Goal: Communication & Community: Answer question/provide support

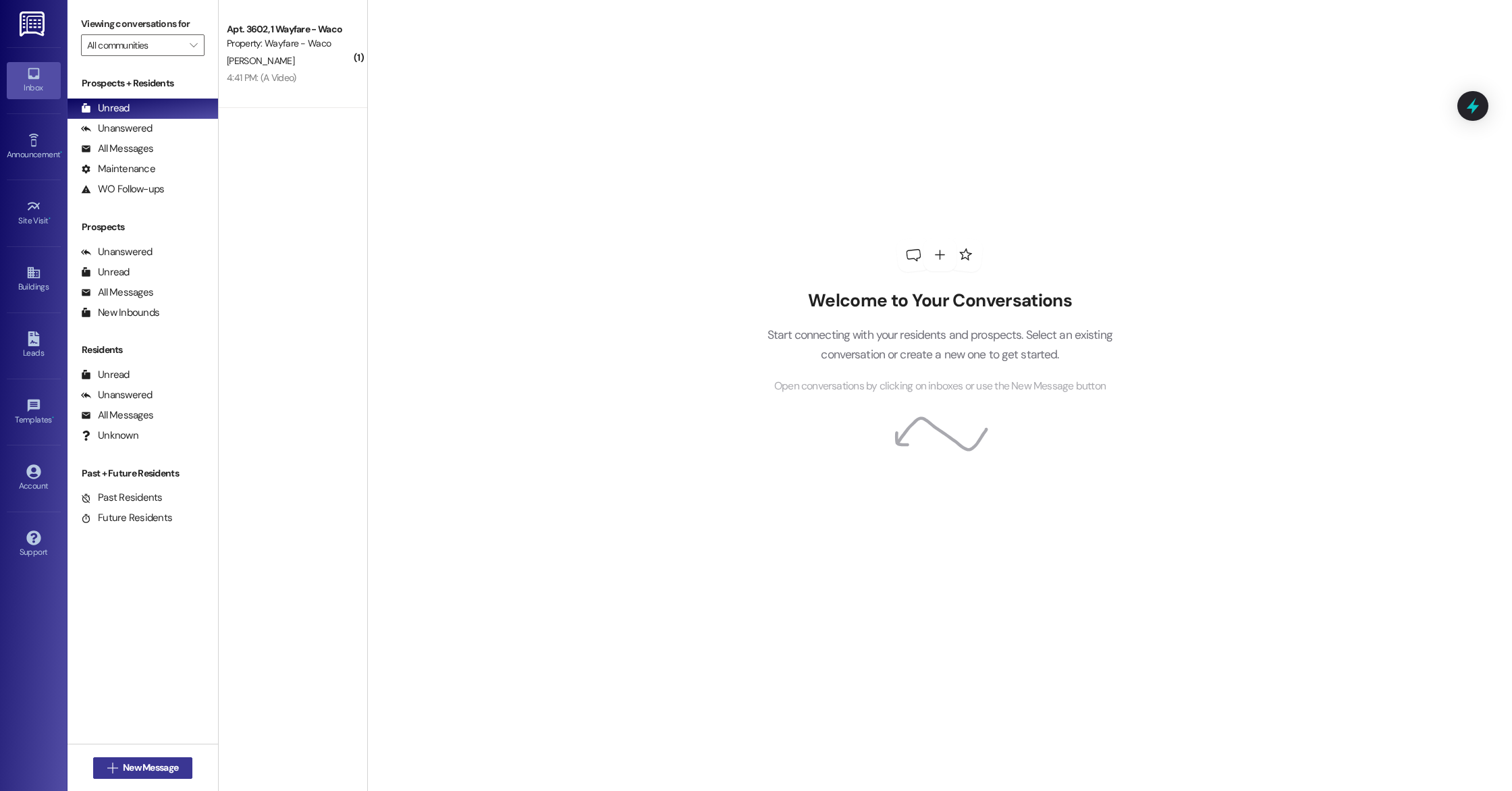
click at [146, 770] on span "New Message" at bounding box center [150, 767] width 55 height 14
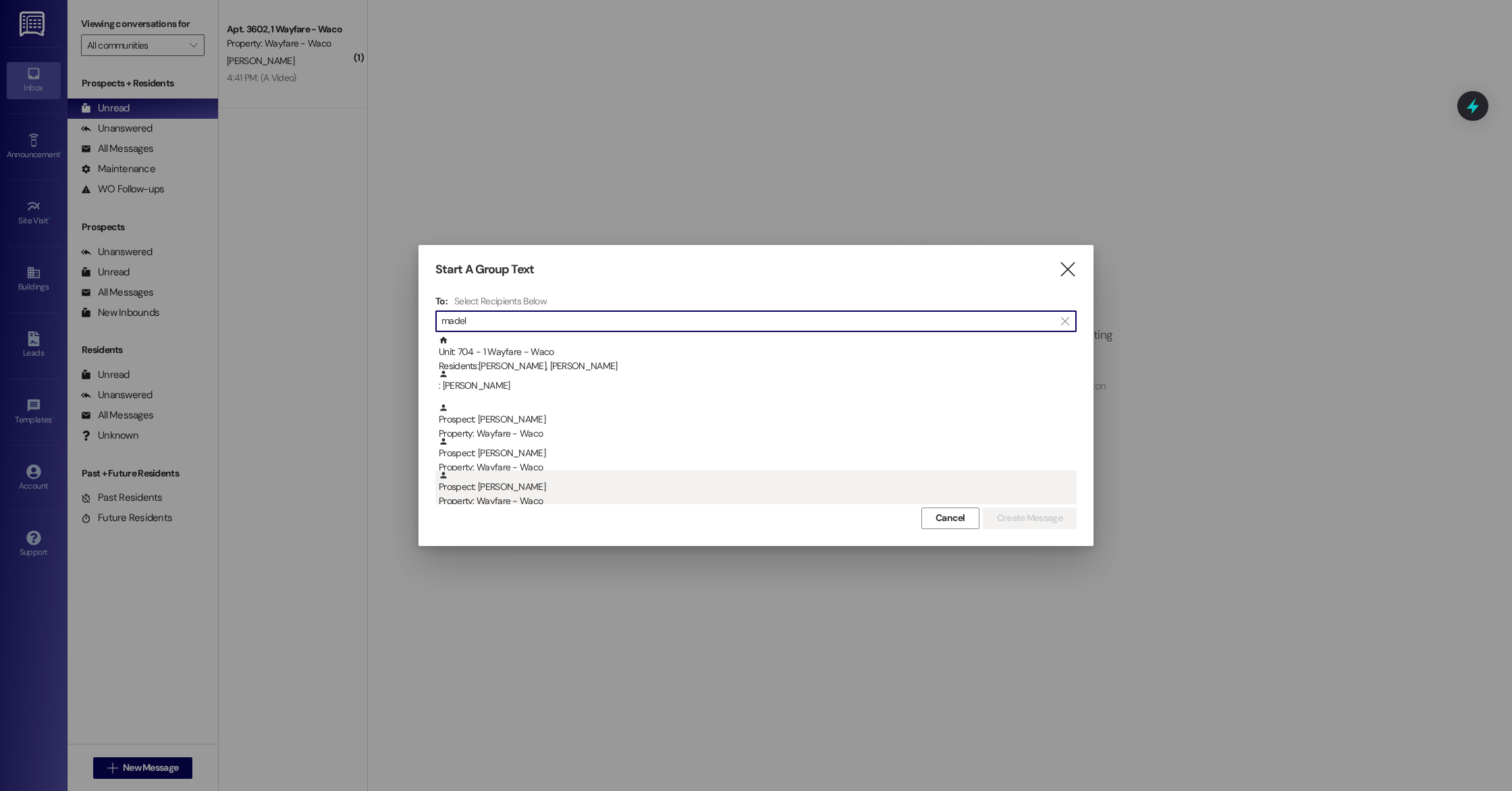
type input "madel"
click at [518, 486] on div "Prospect: [PERSON_NAME] Property: Wayfare - [GEOGRAPHIC_DATA]" at bounding box center [757, 489] width 638 height 38
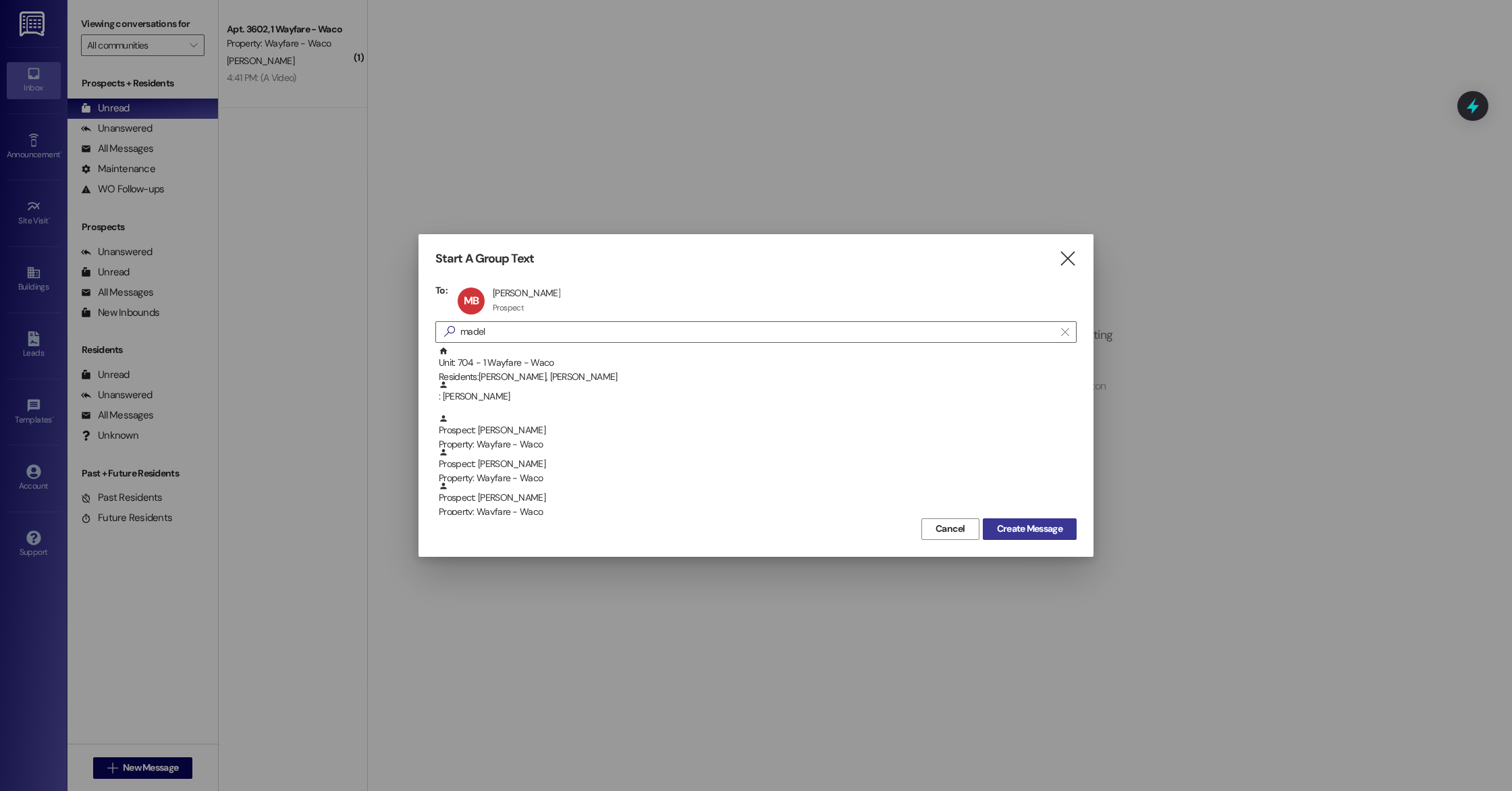
click at [1020, 537] on button "Create Message" at bounding box center [1029, 528] width 94 height 21
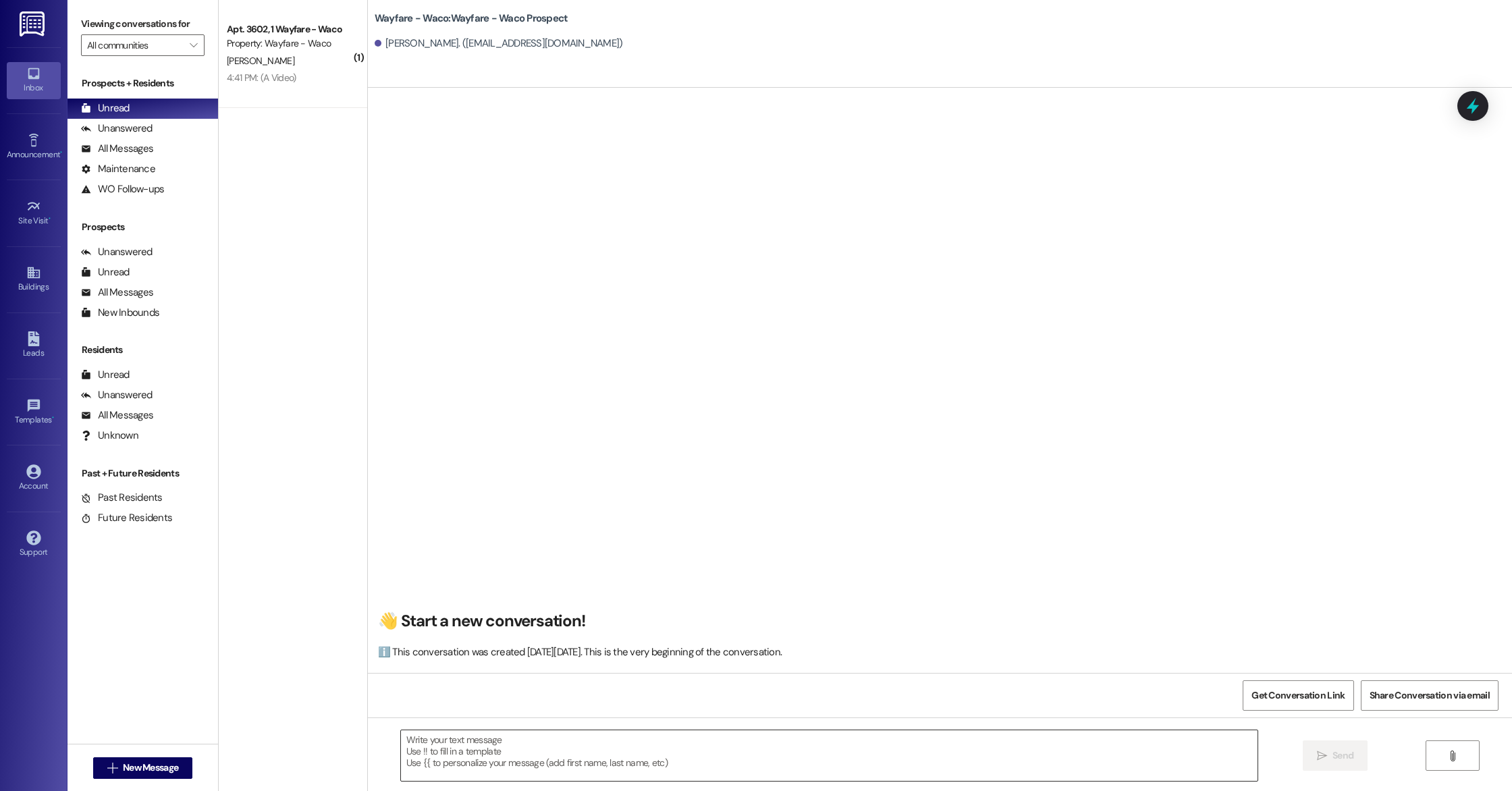
click at [687, 757] on textarea at bounding box center [828, 756] width 856 height 50
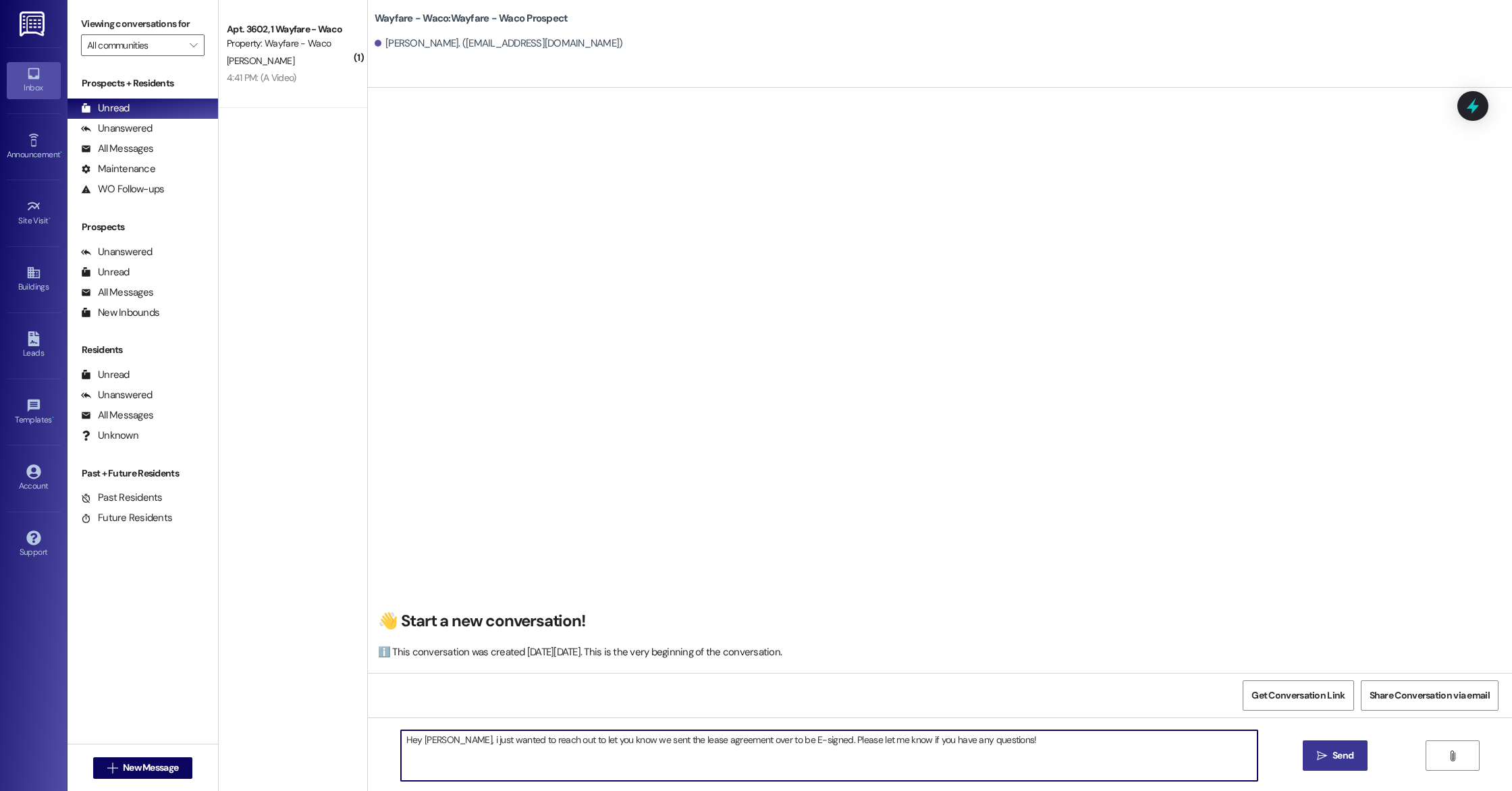
type textarea "Hey [PERSON_NAME], i just wanted to reach out to let you know we sent the lease…"
click at [1341, 766] on button " Send" at bounding box center [1335, 756] width 65 height 31
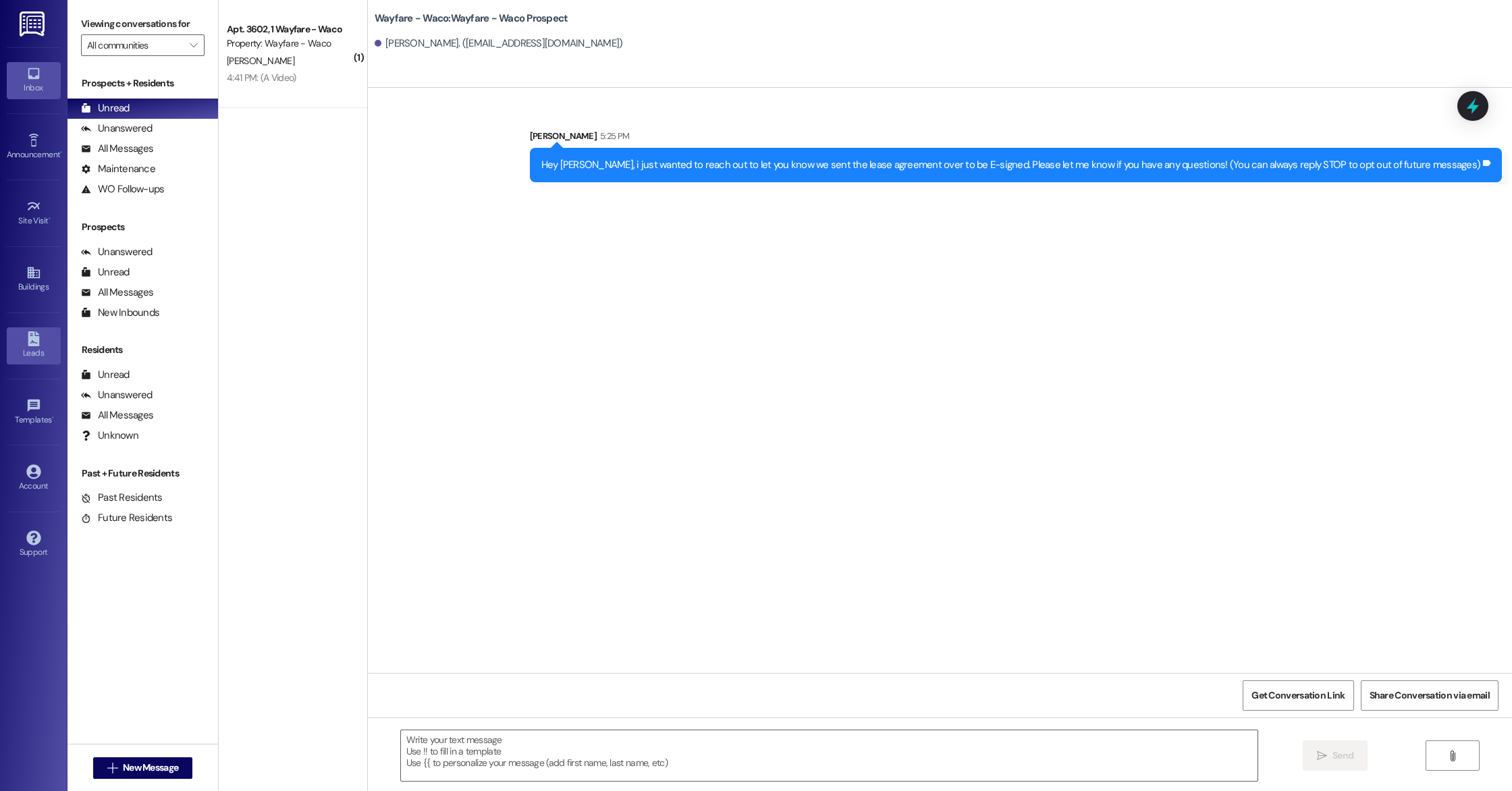
click at [29, 344] on icon at bounding box center [34, 339] width 11 height 15
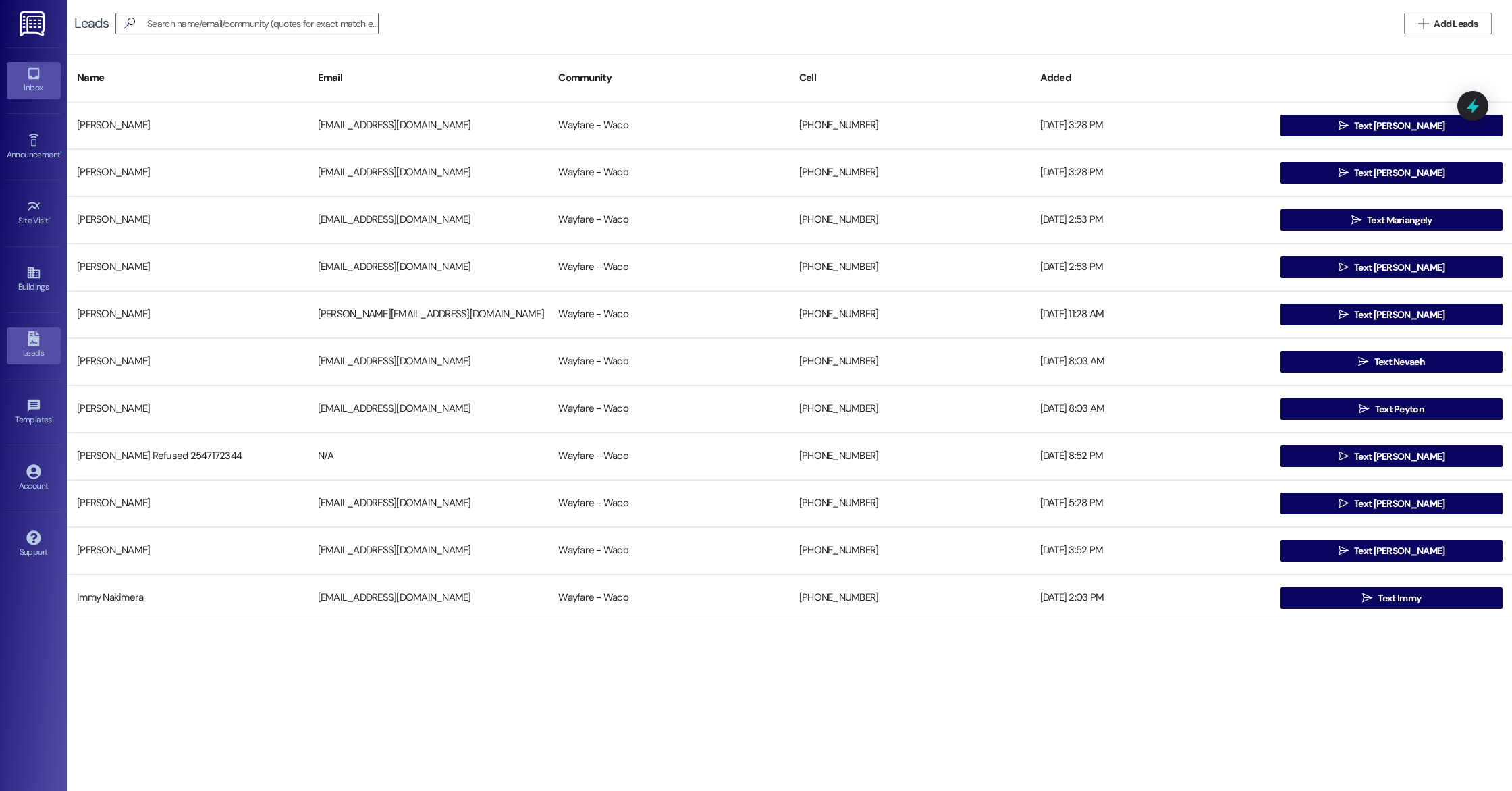
click at [31, 87] on div "Inbox" at bounding box center [34, 88] width 67 height 13
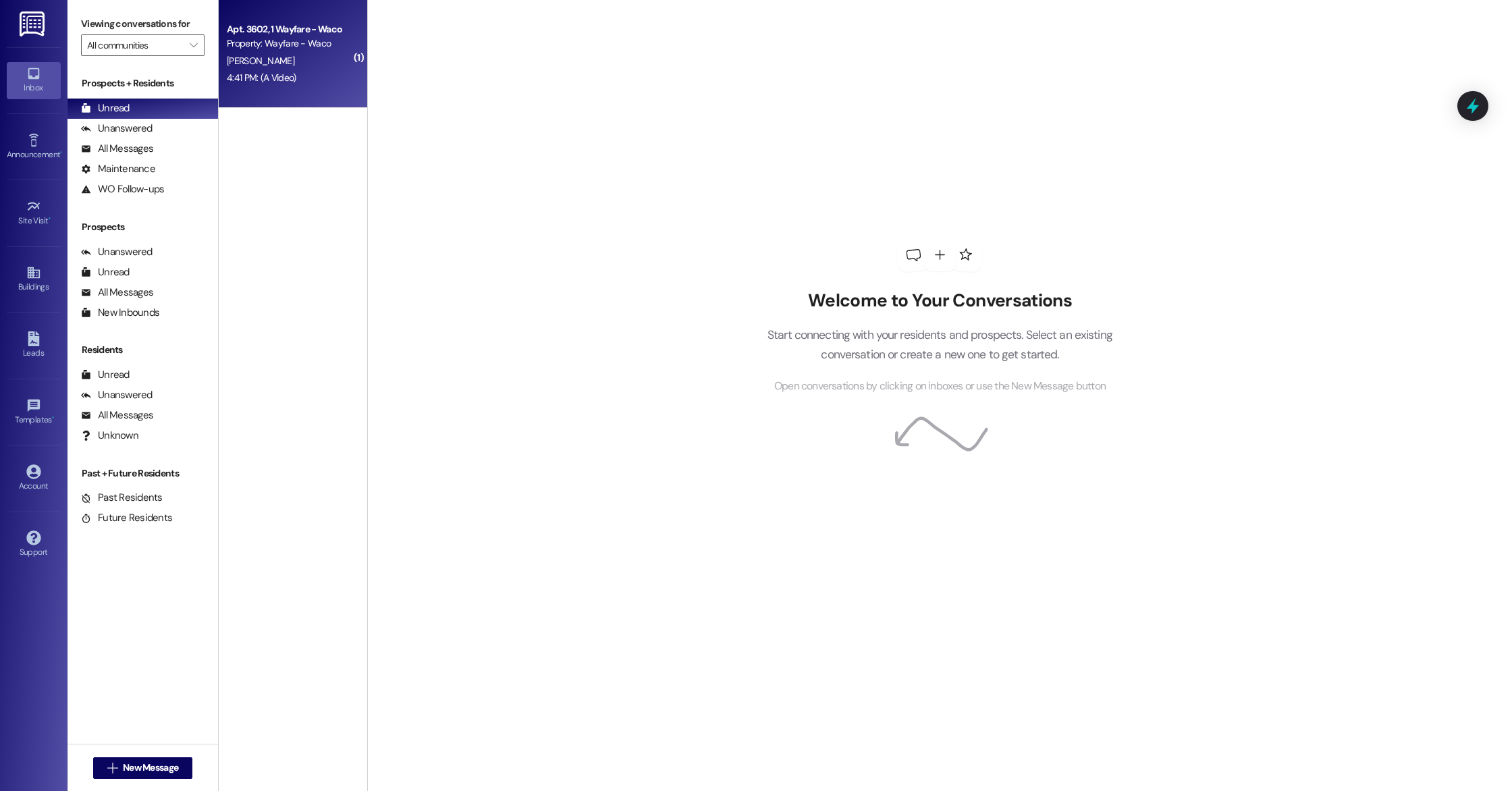
click at [317, 67] on div "[PERSON_NAME]" at bounding box center [289, 61] width 128 height 17
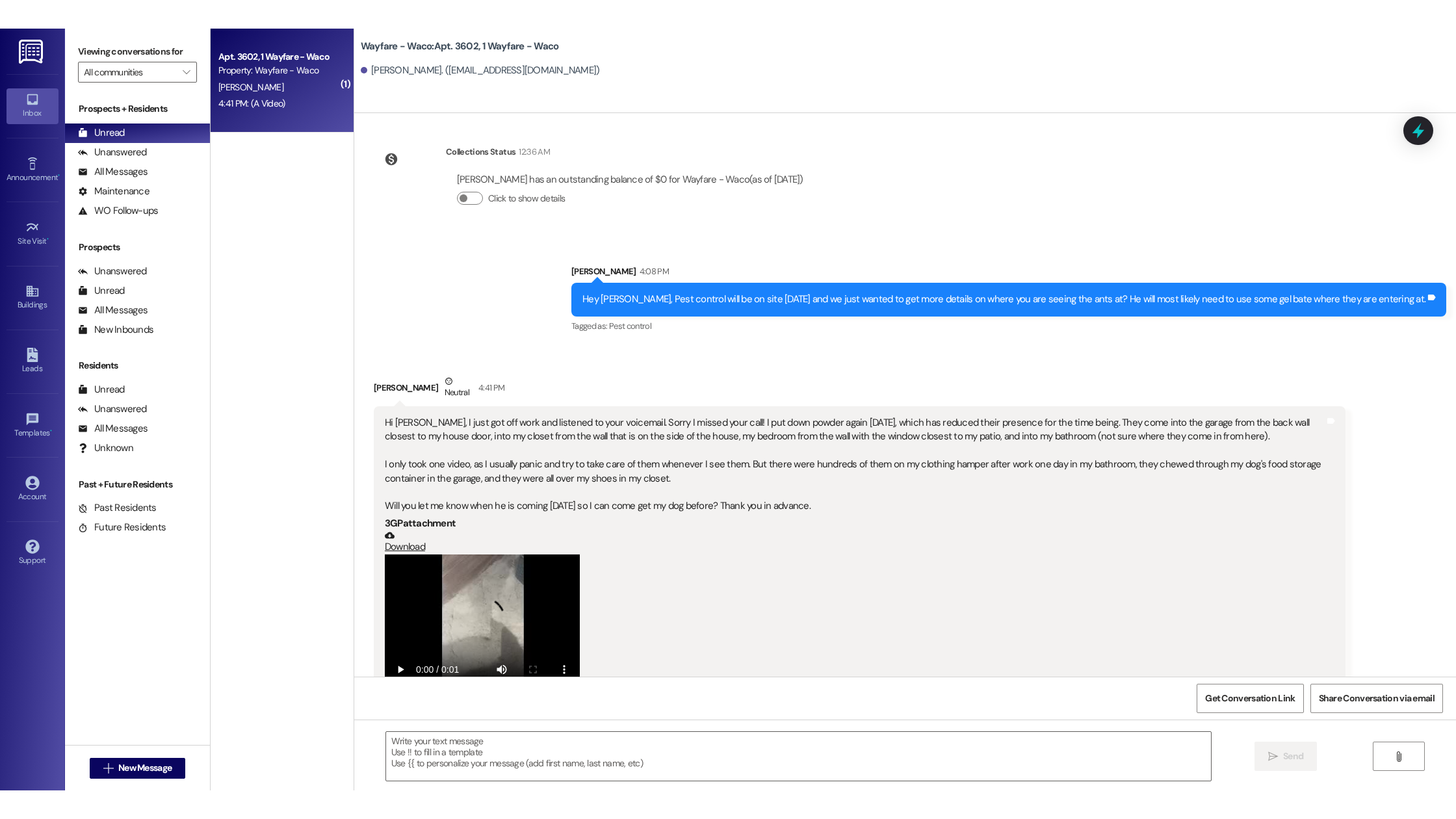
scroll to position [2929, 0]
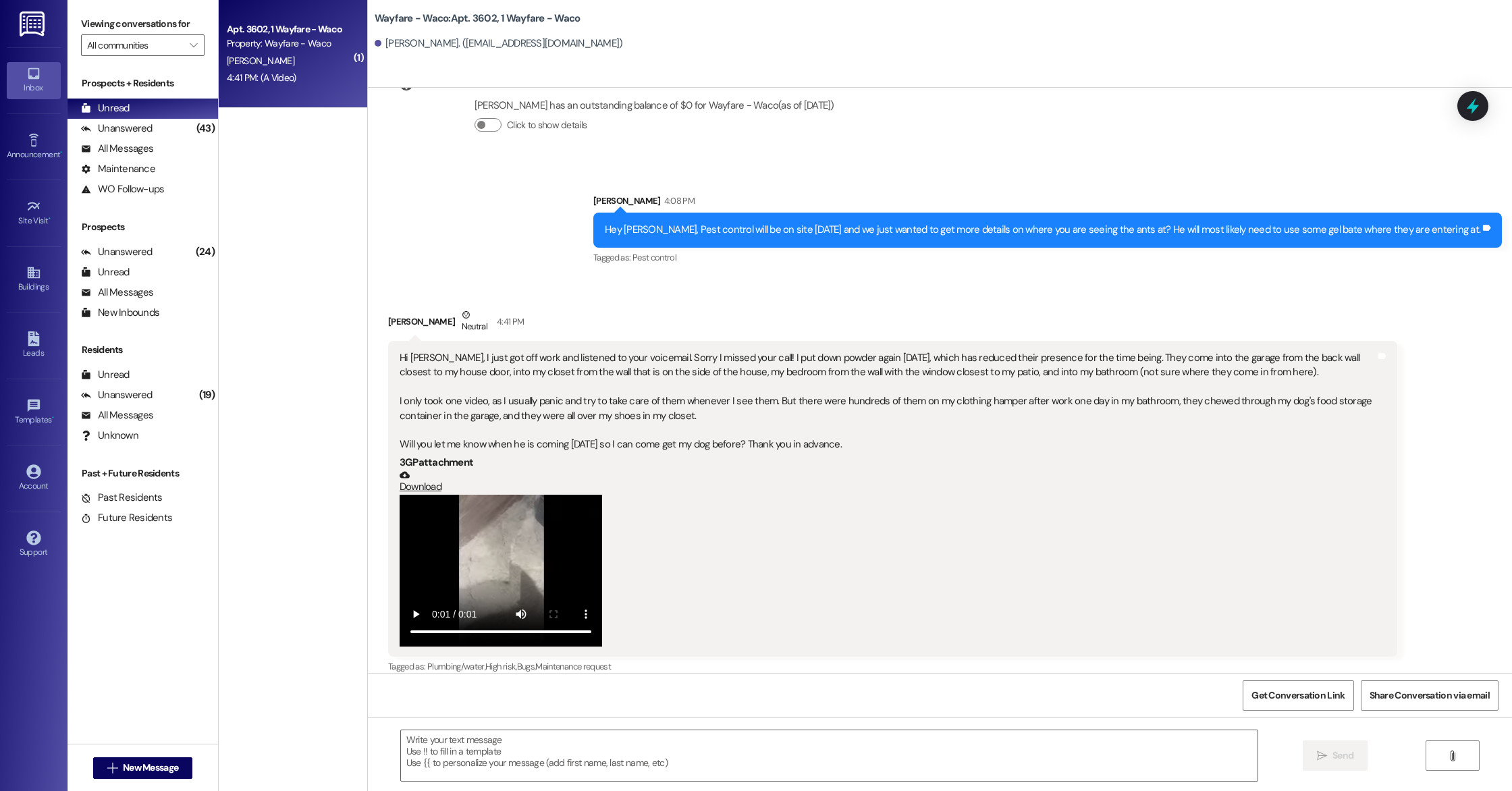
click at [482, 542] on video at bounding box center [500, 570] width 202 height 152
click at [659, 747] on textarea at bounding box center [828, 756] width 856 height 50
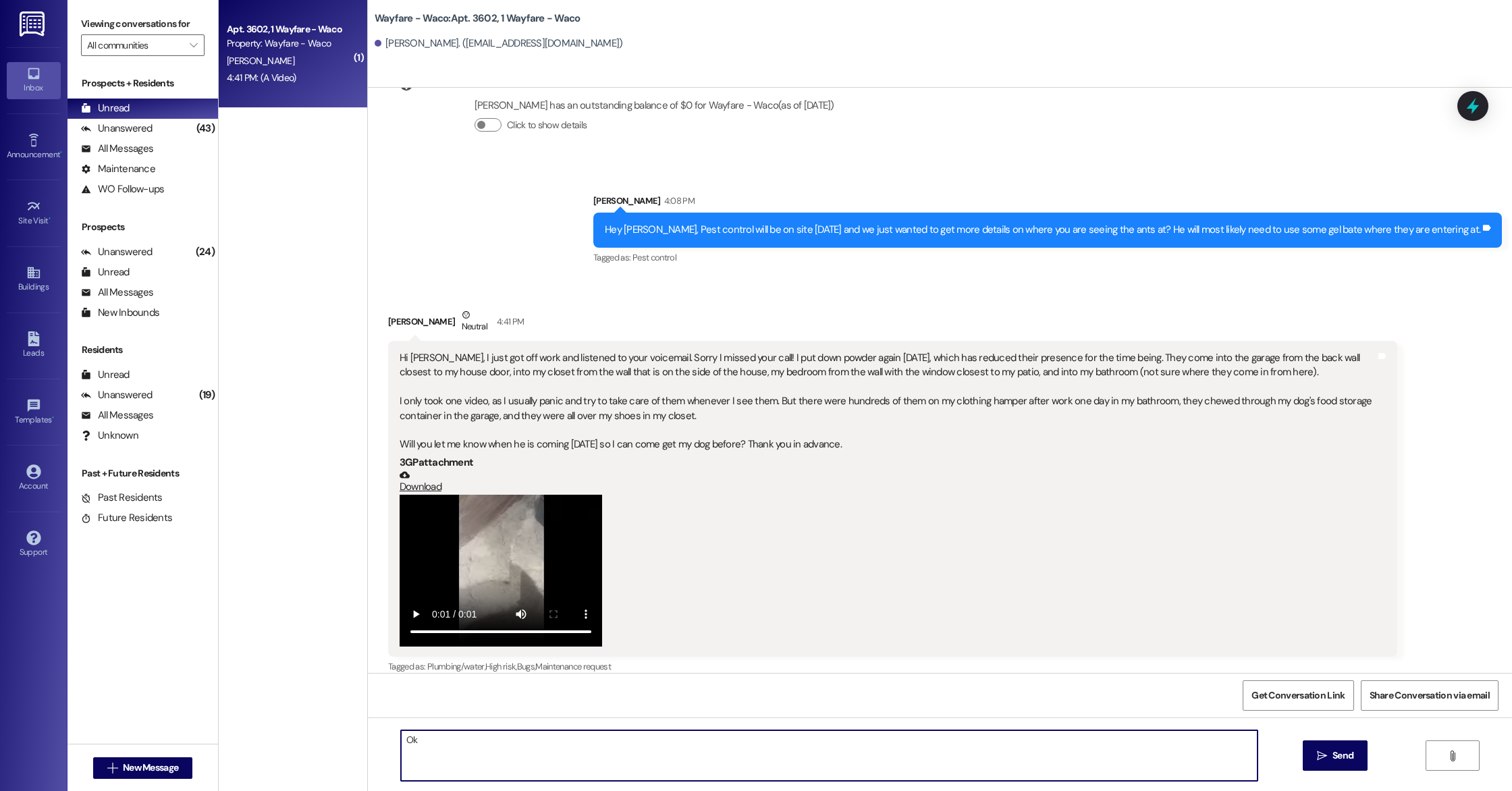
type textarea "O"
click at [443, 743] on textarea "No worries, Thank you for messaging me back, I apologize about that." at bounding box center [828, 756] width 856 height 50
click at [574, 741] on textarea "No worries, thank you for messaging me back, I apologize about that." at bounding box center [828, 756] width 856 height 50
click at [704, 731] on textarea "No worries, thank you for messaging me back. I apologize about that." at bounding box center [828, 756] width 856 height 50
click at [700, 743] on textarea "No worries, thank you for messaging me back. I apologize about that." at bounding box center [828, 756] width 856 height 50
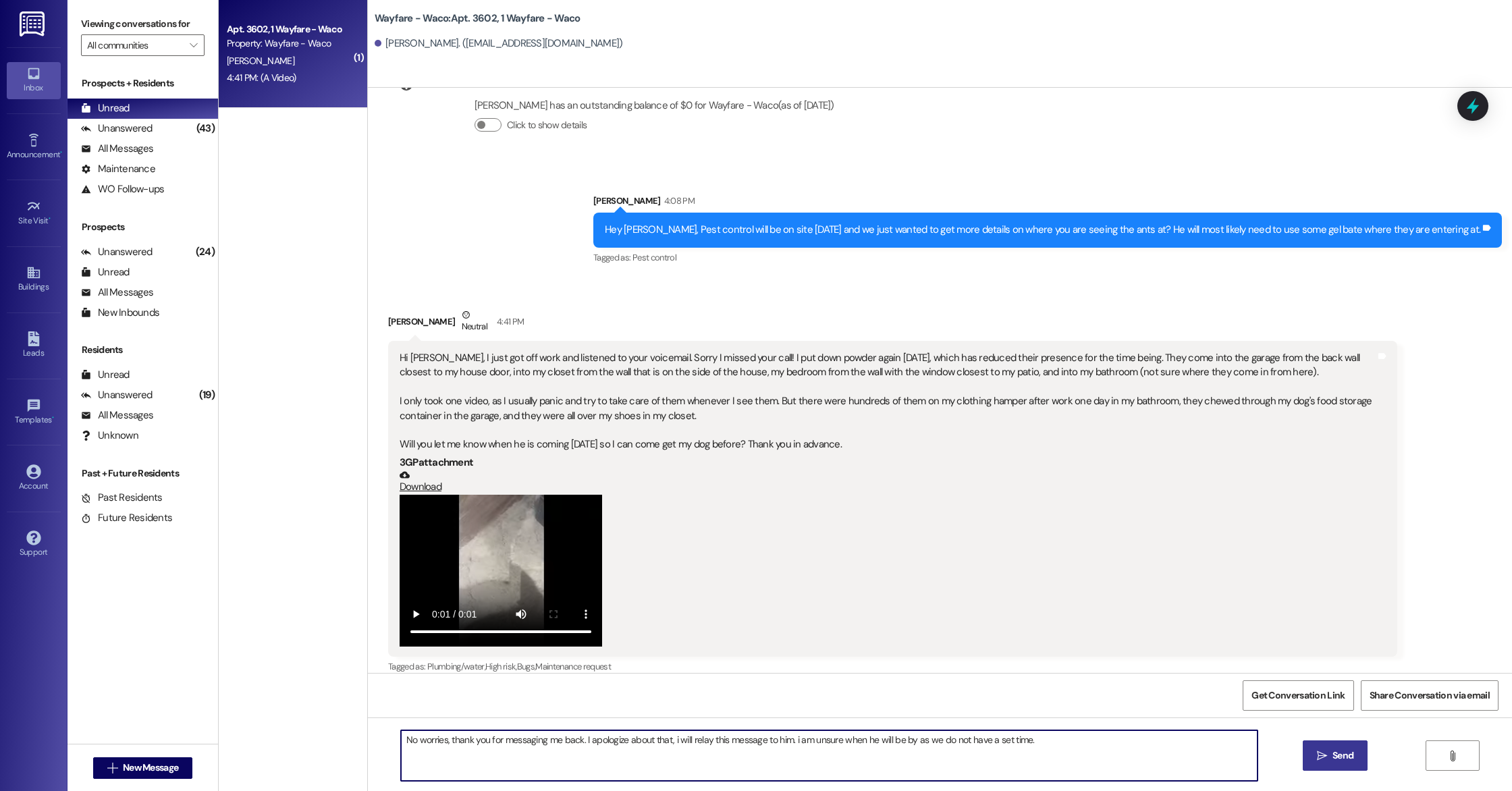
type textarea "No worries, thank you for messaging me back. I apologize about that, i will rel…"
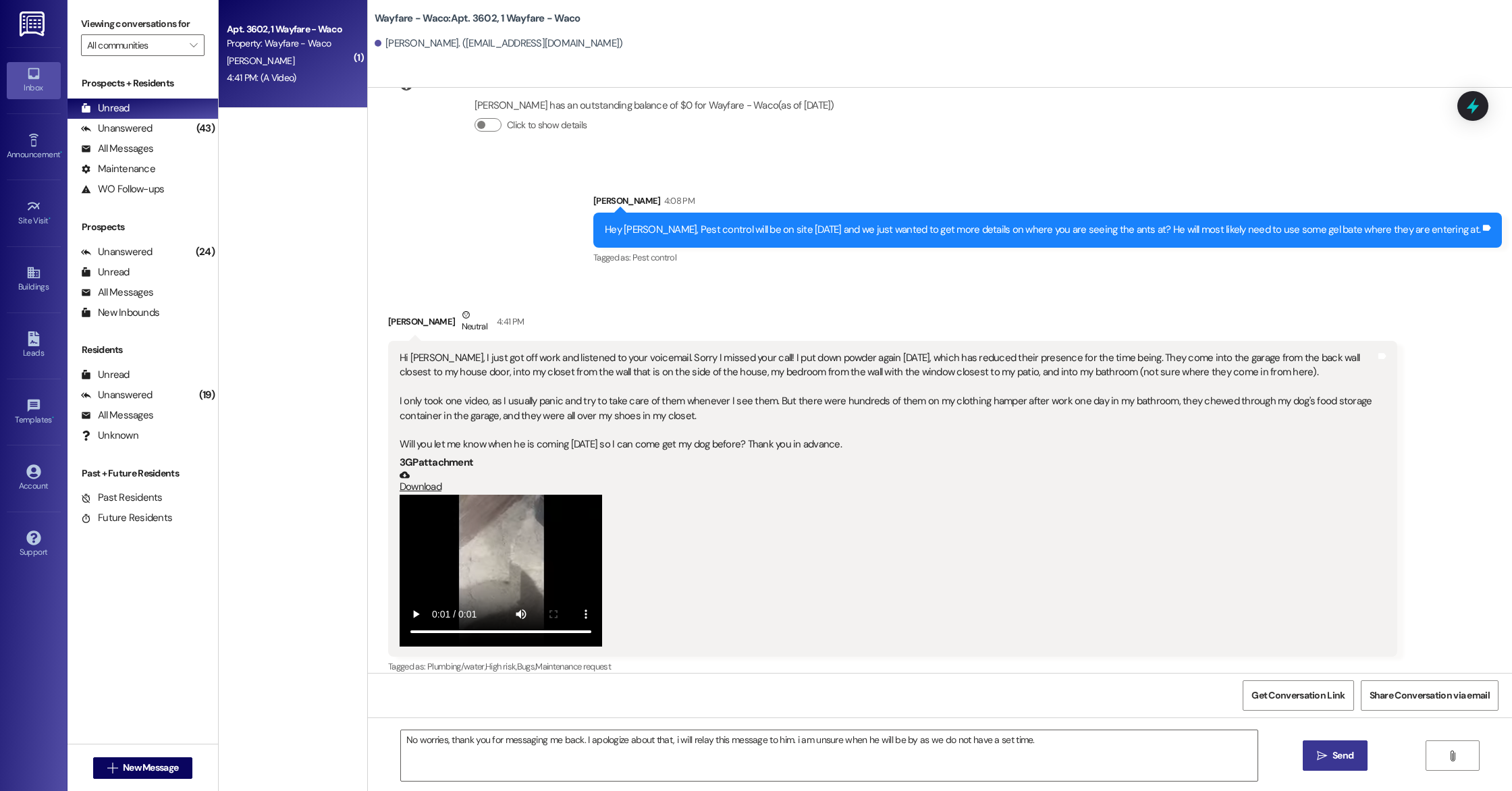
click at [1346, 763] on button " Send" at bounding box center [1335, 756] width 65 height 31
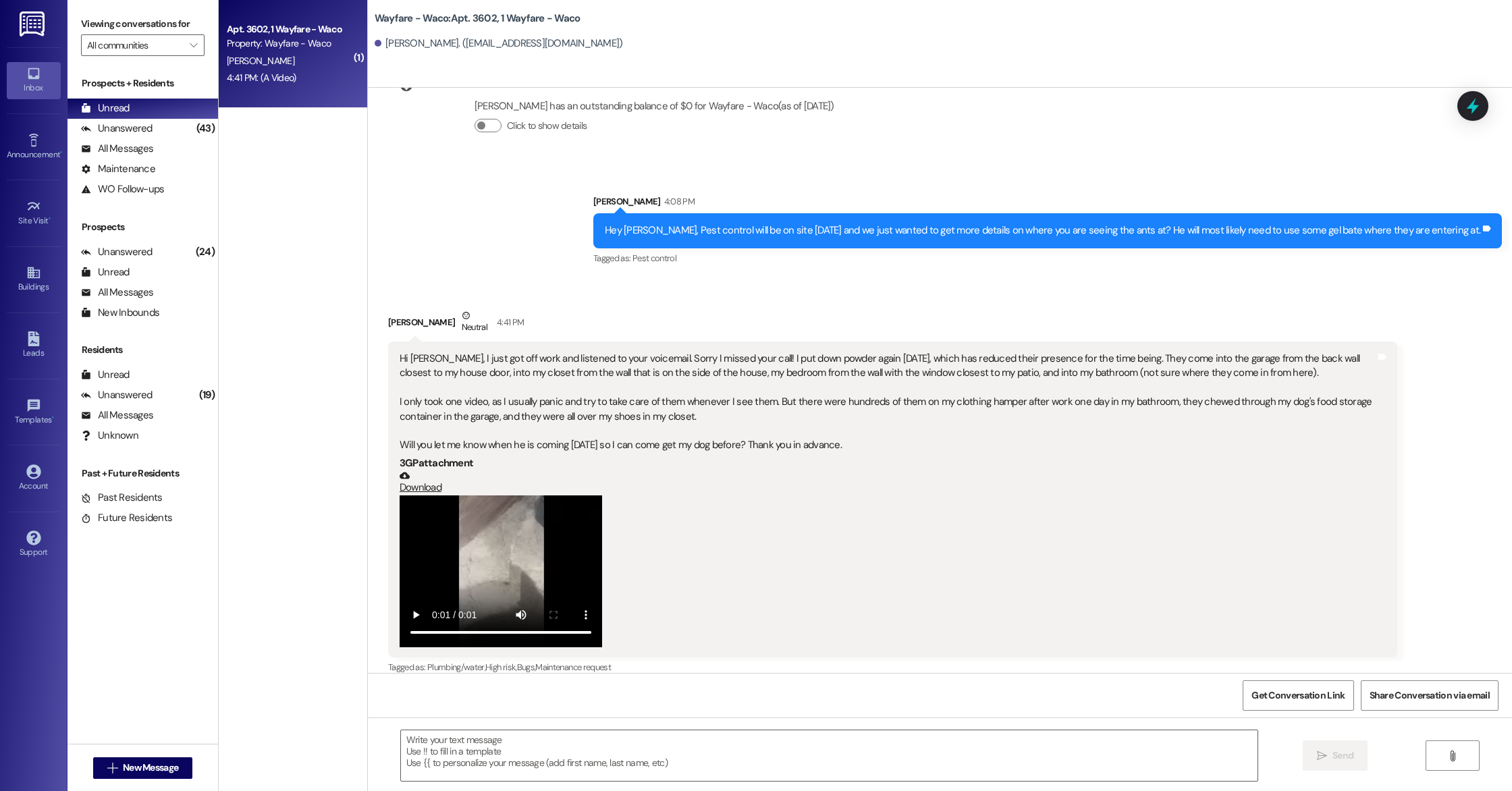
scroll to position [3136, 0]
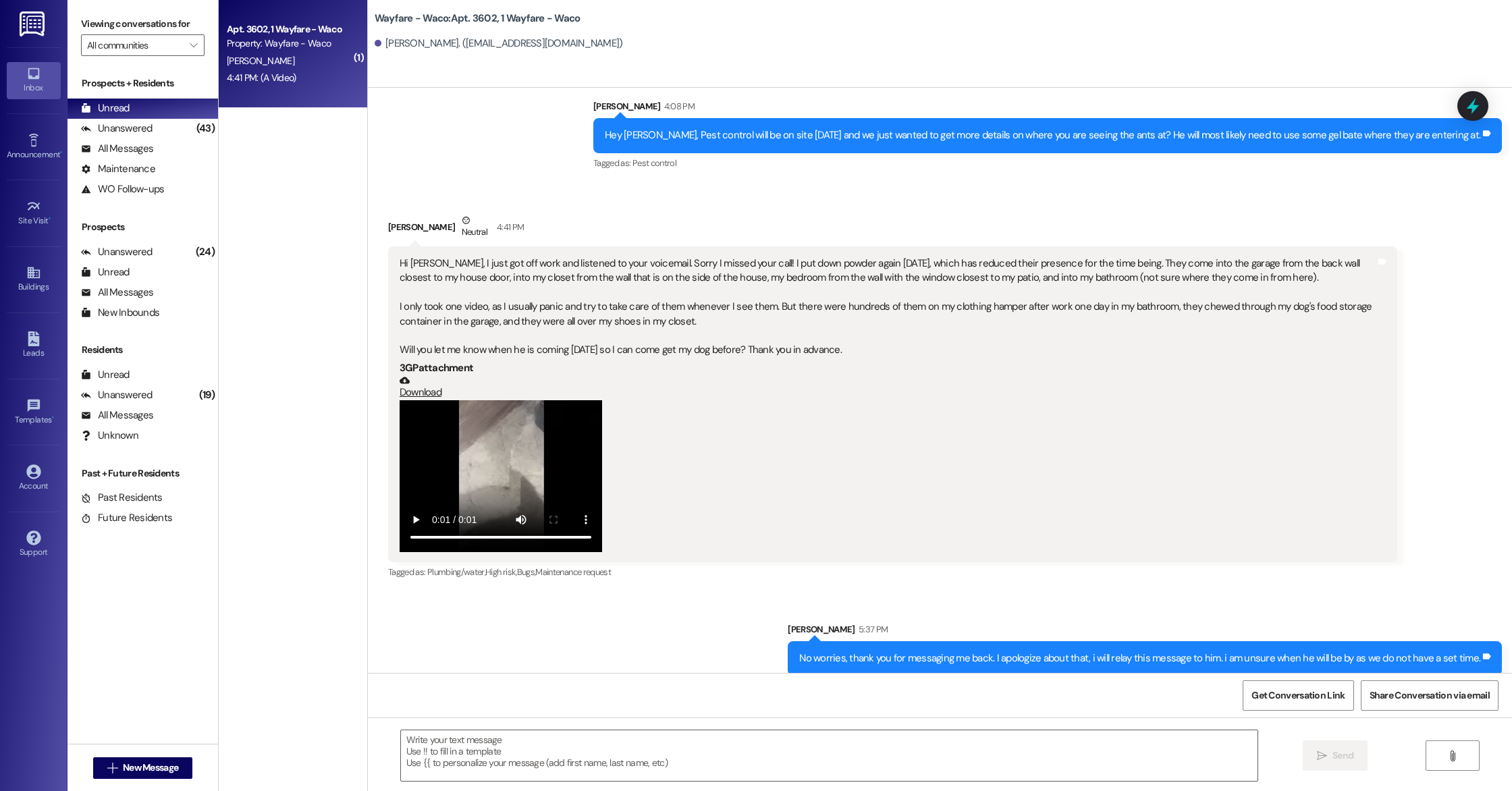
click at [28, 366] on div "Leads Go to Leads" at bounding box center [34, 345] width 54 height 66
click at [28, 330] on link "Leads" at bounding box center [34, 345] width 54 height 36
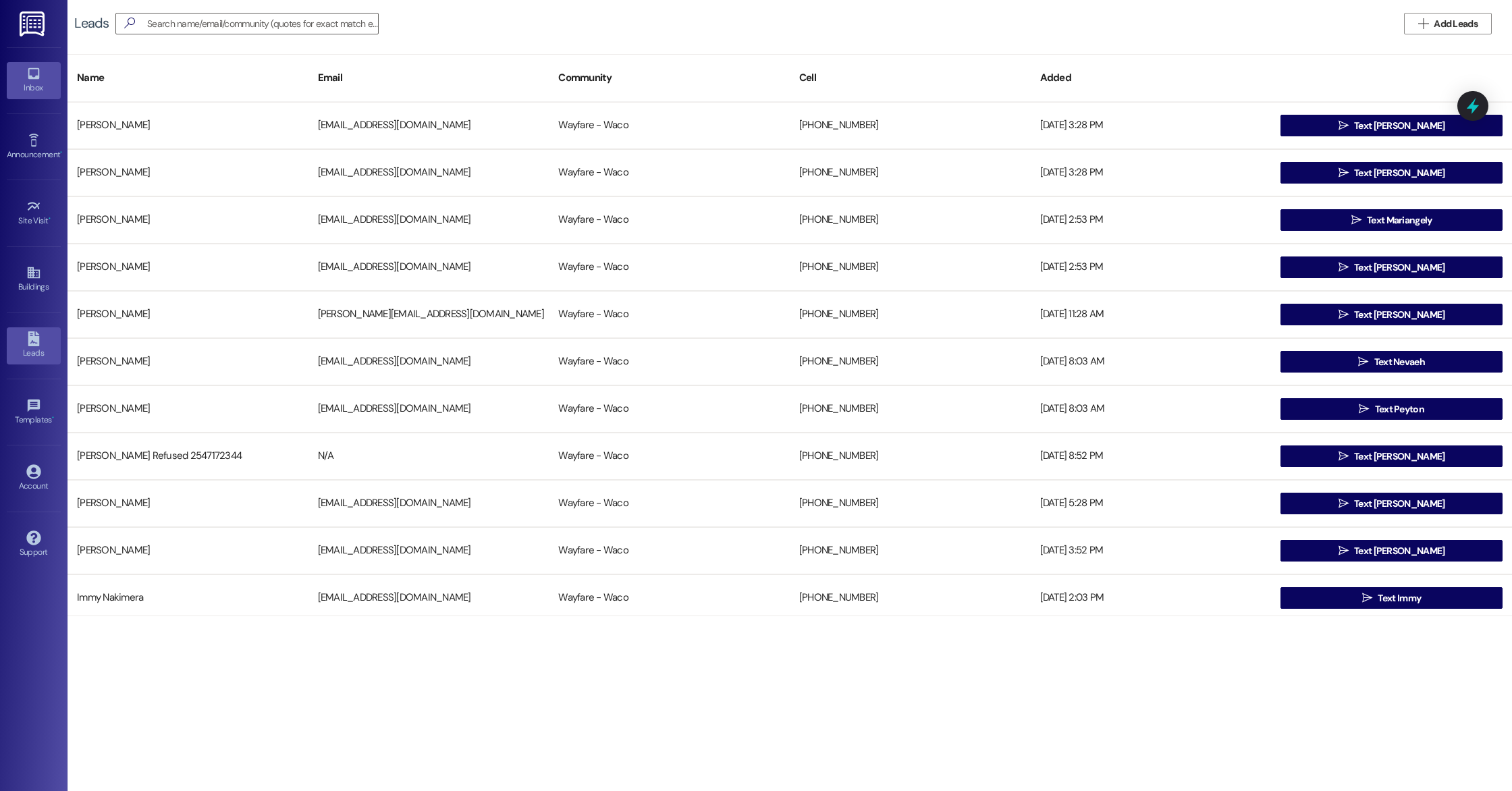
click at [32, 75] on icon at bounding box center [34, 74] width 15 height 15
